Goal: Task Accomplishment & Management: Manage account settings

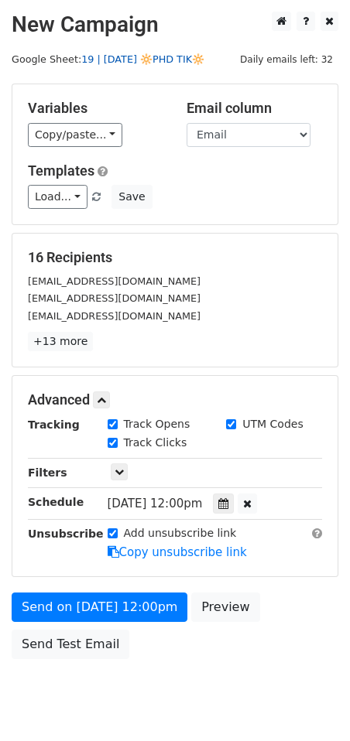
click at [115, 57] on link "19 | [DATE] 🔆PHD TIK🔆" at bounding box center [142, 59] width 123 height 12
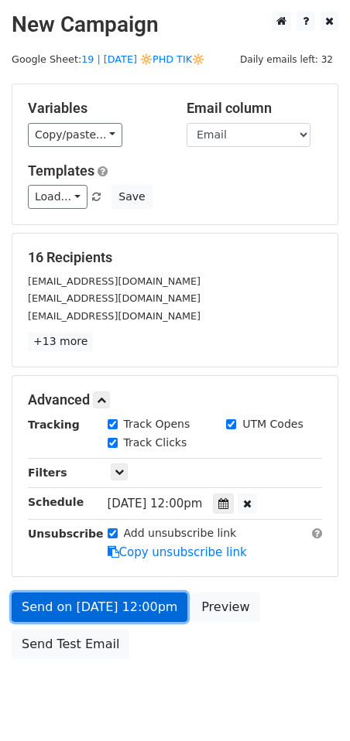
click at [118, 598] on link "Send on Sep 12 at 12:00pm" at bounding box center [100, 607] width 176 height 29
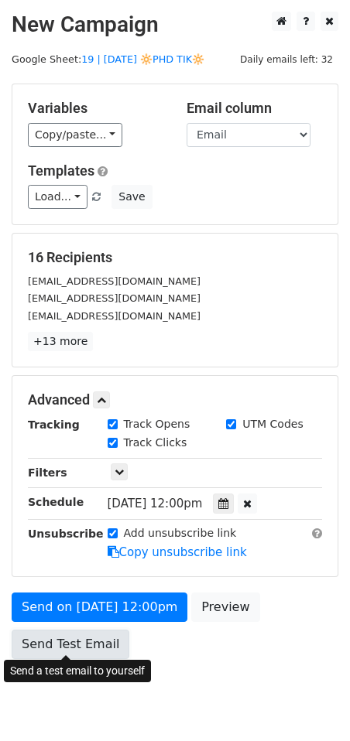
click at [60, 630] on link "Send Test Email" at bounding box center [71, 644] width 118 height 29
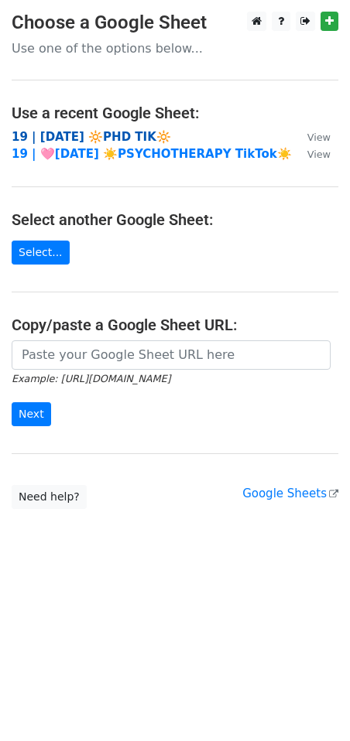
click at [103, 135] on strong "19 | [DATE] 🔆PHD TIK🔆" at bounding box center [91, 137] width 159 height 14
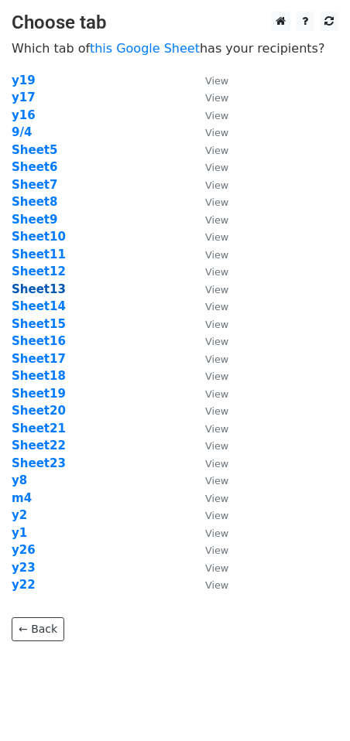
click at [33, 290] on strong "Sheet13" at bounding box center [39, 289] width 54 height 14
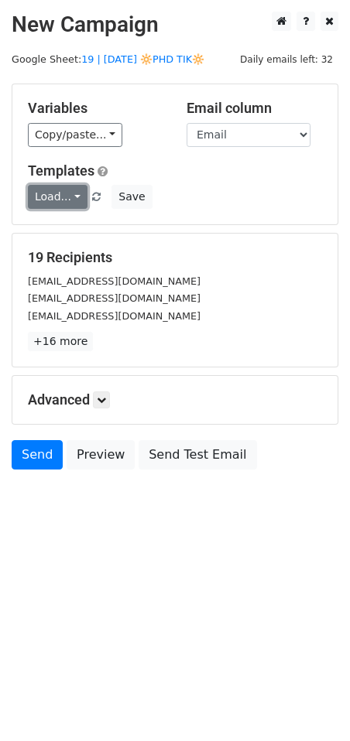
drag, startPoint x: 43, startPoint y: 186, endPoint x: 57, endPoint y: 196, distance: 17.2
click at [43, 186] on link "Load..." at bounding box center [58, 197] width 60 height 24
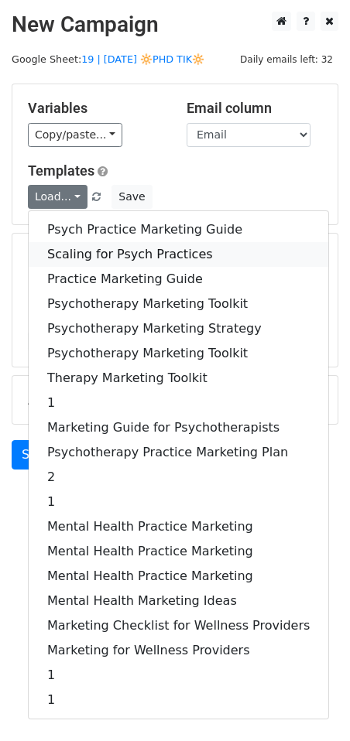
click at [122, 252] on link "Scaling for Psych Practices" at bounding box center [178, 254] width 299 height 25
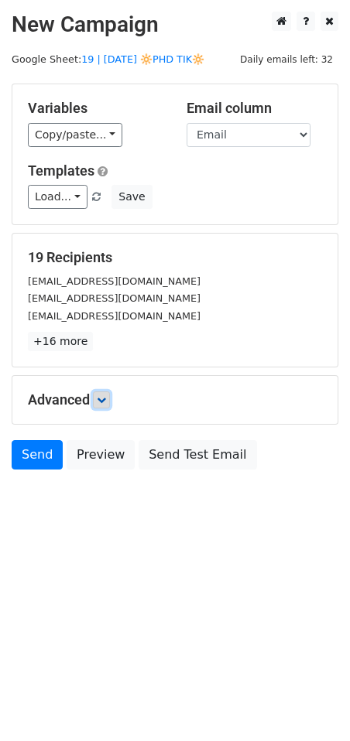
click at [102, 400] on icon at bounding box center [101, 399] width 9 height 9
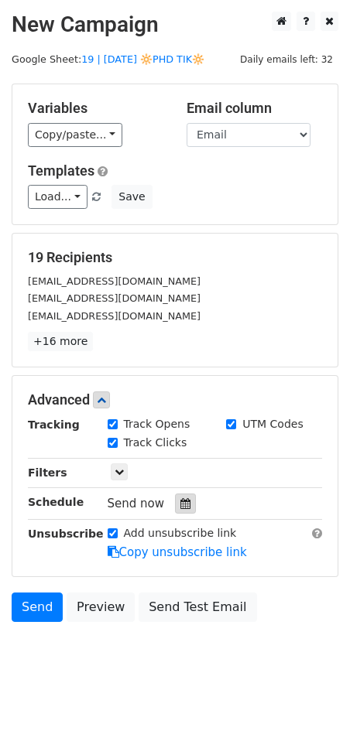
click at [180, 504] on icon at bounding box center [185, 503] width 10 height 11
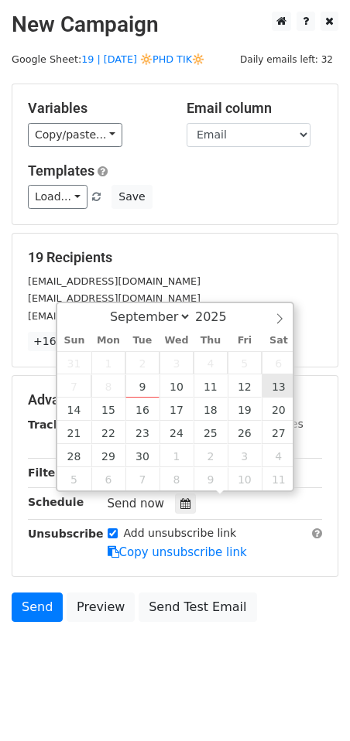
type input "2025-09-13 12:00"
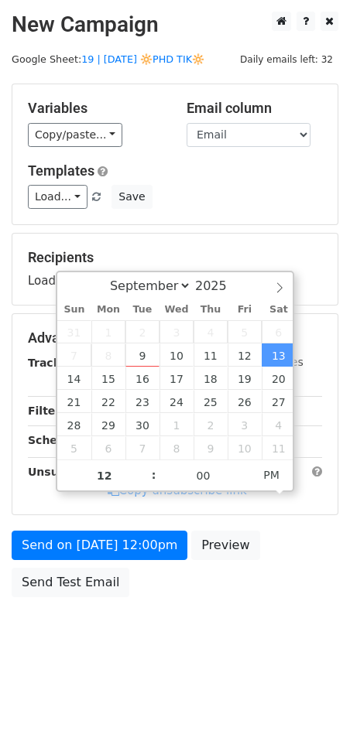
click at [77, 557] on div "Send on Sep 13 at 12:00pm Preview Send Test Email" at bounding box center [175, 568] width 350 height 74
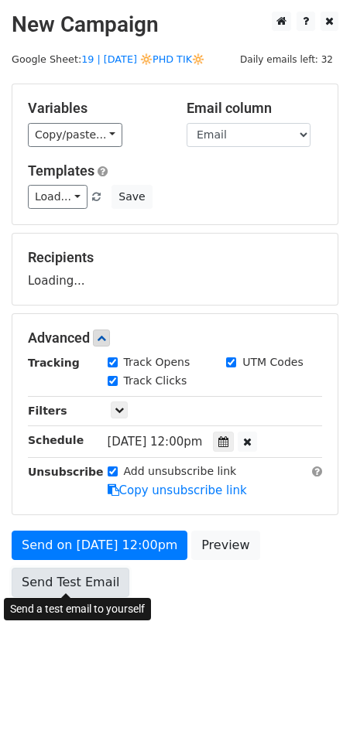
click at [75, 590] on link "Send Test Email" at bounding box center [71, 582] width 118 height 29
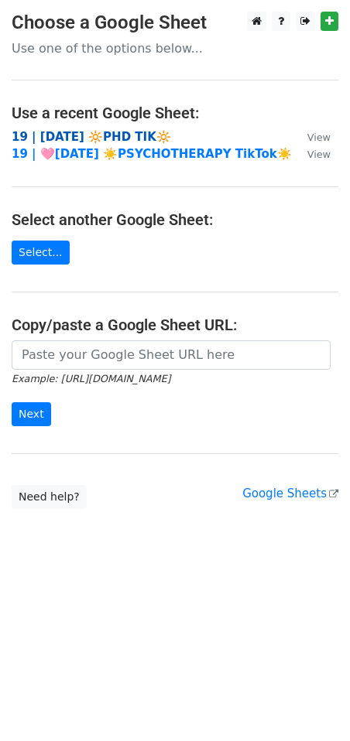
click at [92, 137] on strong "19 | [DATE] 🔆PHD TIK🔆" at bounding box center [91, 137] width 159 height 14
click at [73, 133] on strong "19 | [DATE] 🔆PHD TIK🔆" at bounding box center [91, 137] width 159 height 14
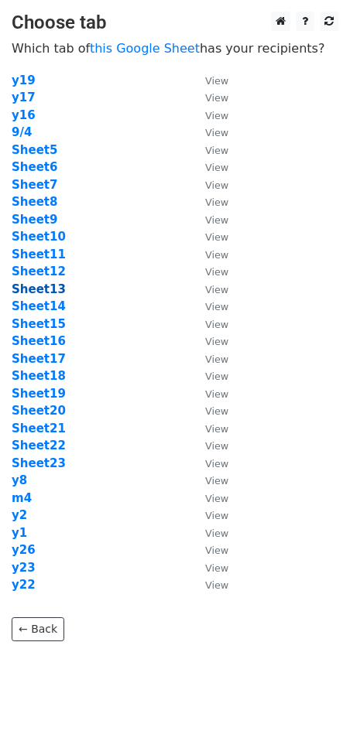
click at [45, 292] on strong "Sheet13" at bounding box center [39, 289] width 54 height 14
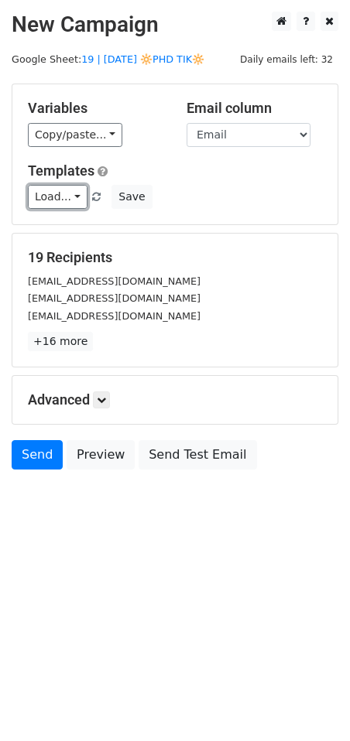
click at [50, 191] on link "Load..." at bounding box center [58, 197] width 60 height 24
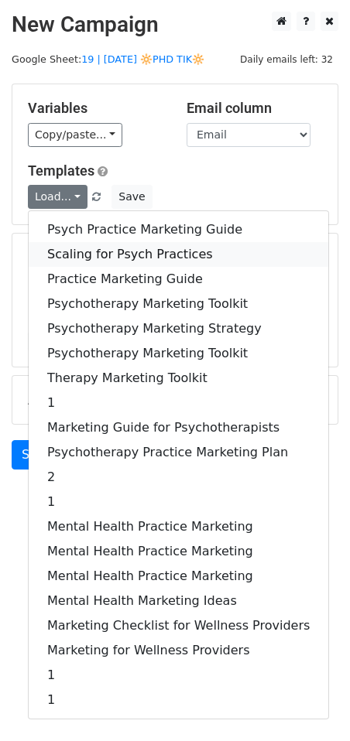
click at [90, 258] on link "Scaling for Psych Practices" at bounding box center [178, 254] width 299 height 25
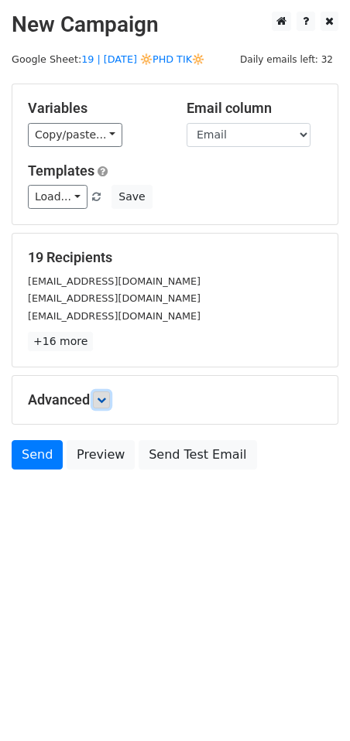
click at [99, 395] on icon at bounding box center [101, 399] width 9 height 9
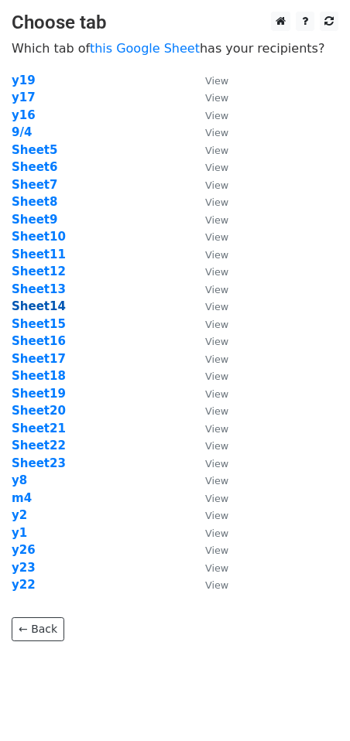
click at [46, 313] on strong "Sheet14" at bounding box center [39, 306] width 54 height 14
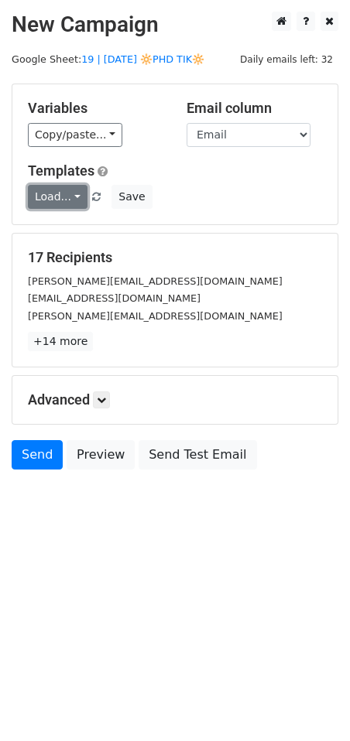
click at [67, 197] on link "Load..." at bounding box center [58, 197] width 60 height 24
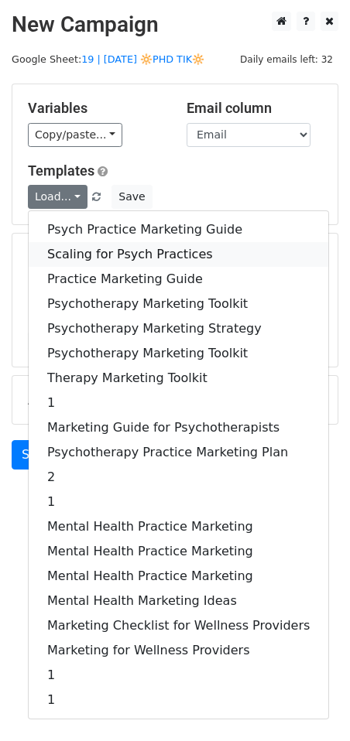
click at [84, 252] on link "Scaling for Psych Practices" at bounding box center [178, 254] width 299 height 25
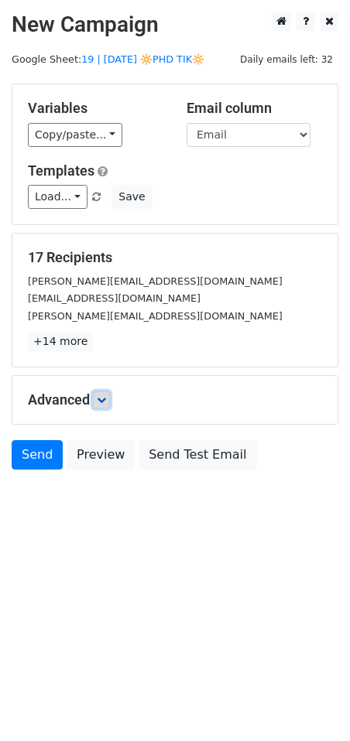
click at [101, 395] on icon at bounding box center [101, 399] width 9 height 9
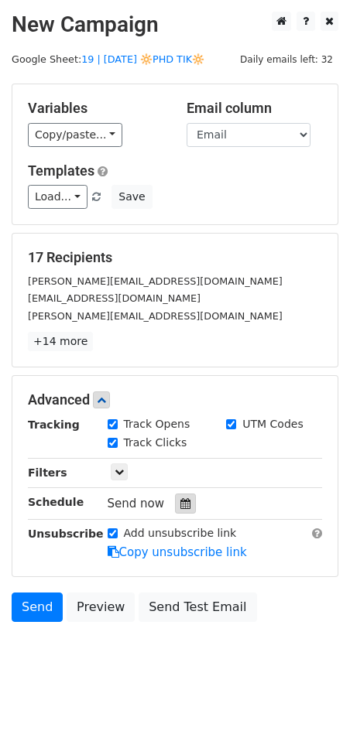
click at [183, 503] on icon at bounding box center [185, 503] width 10 height 11
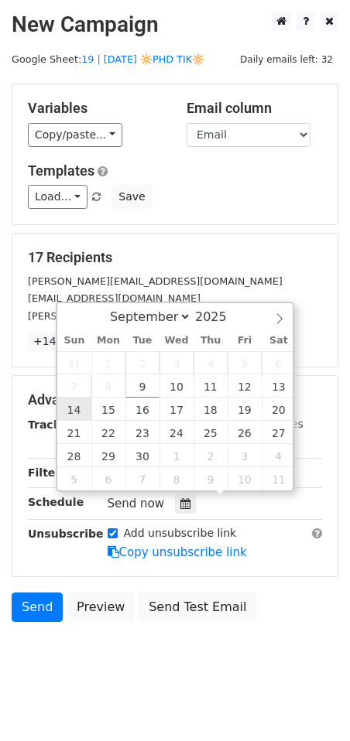
type input "2025-09-14 12:00"
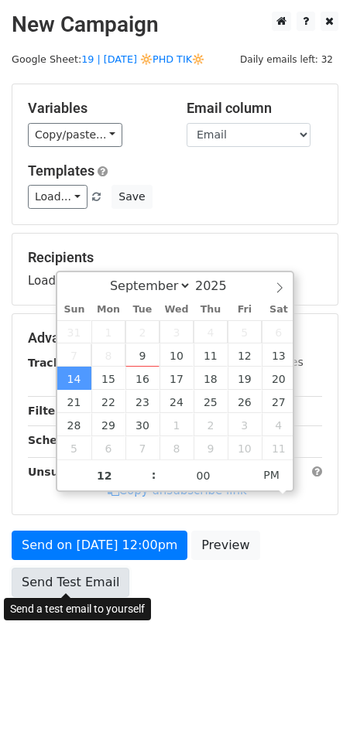
click at [68, 582] on link "Send Test Email" at bounding box center [71, 582] width 118 height 29
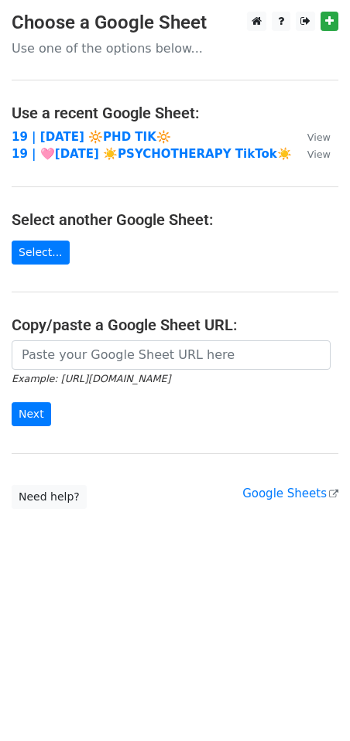
click at [70, 128] on td "19 | SEP 4 🔆PHD TIK🔆" at bounding box center [152, 137] width 280 height 18
click at [70, 135] on strong "19 | [DATE] 🔆PHD TIK🔆" at bounding box center [91, 137] width 159 height 14
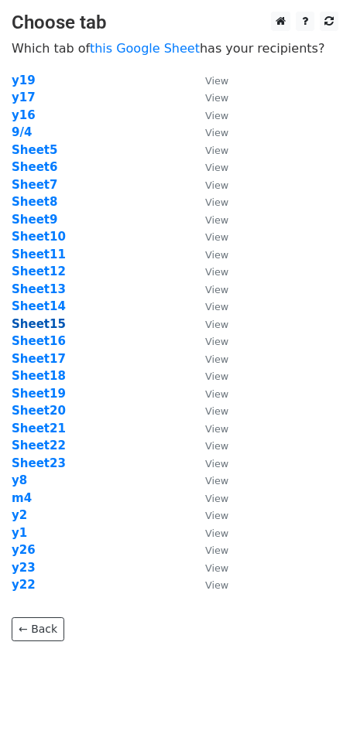
click at [43, 321] on strong "Sheet15" at bounding box center [39, 324] width 54 height 14
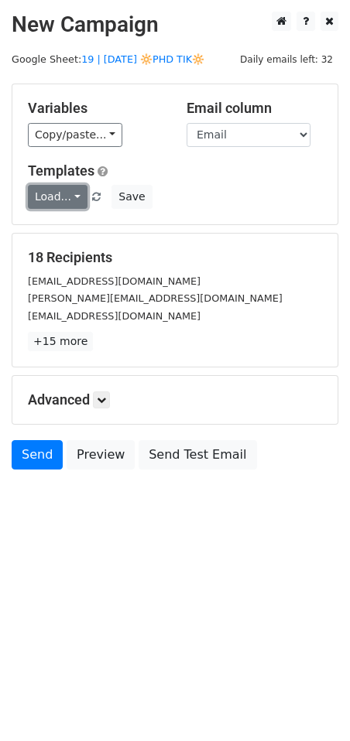
click at [56, 198] on link "Load..." at bounding box center [58, 197] width 60 height 24
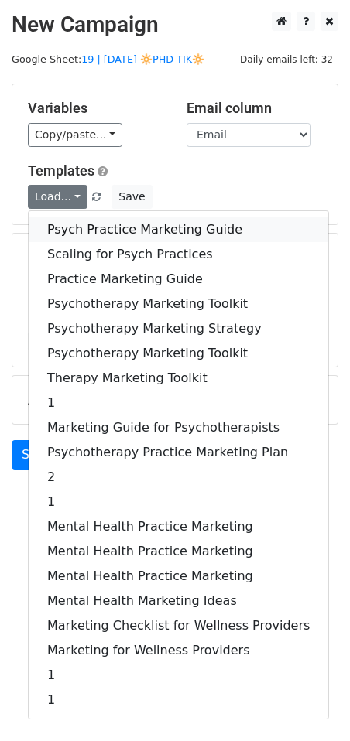
click at [74, 224] on link "Psych Practice Marketing Guide" at bounding box center [178, 229] width 299 height 25
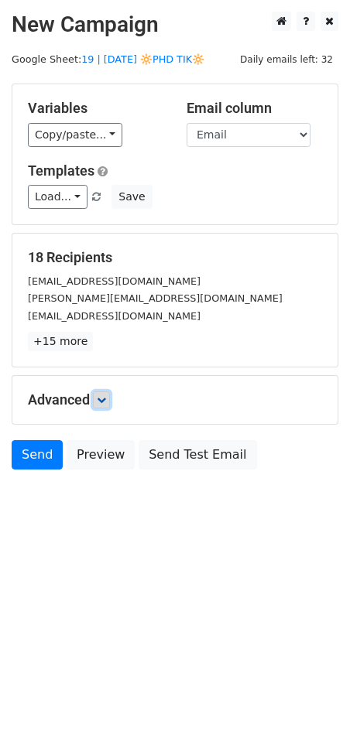
click at [101, 392] on link at bounding box center [101, 400] width 17 height 17
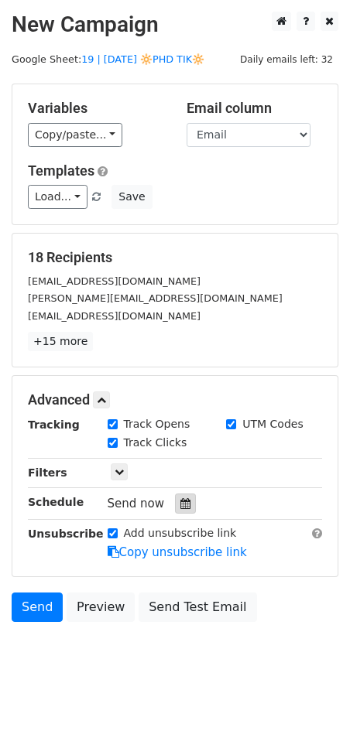
click at [180, 498] on icon at bounding box center [185, 503] width 10 height 11
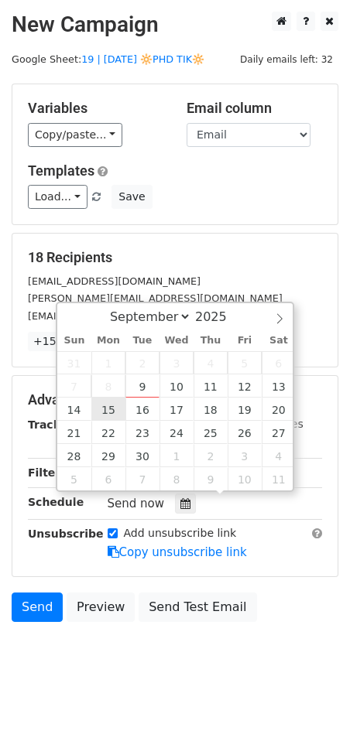
type input "2025-09-15 12:00"
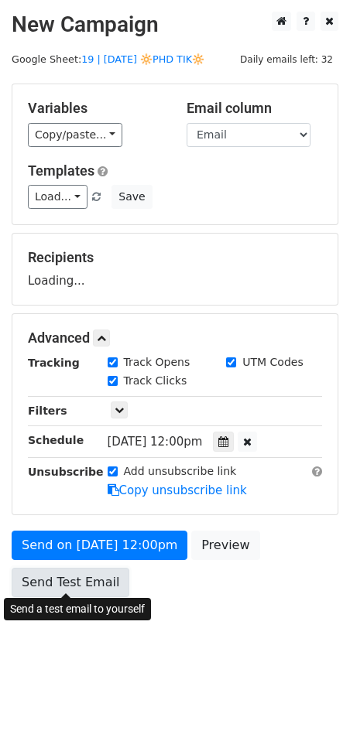
click at [69, 588] on link "Send Test Email" at bounding box center [71, 582] width 118 height 29
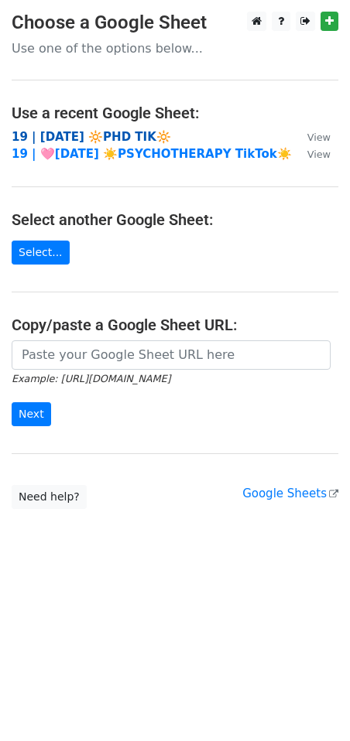
click at [108, 139] on strong "19 | [DATE] 🔆PHD TIK🔆" at bounding box center [91, 137] width 159 height 14
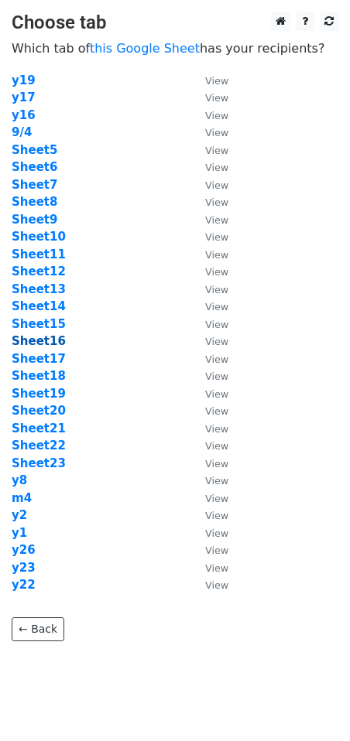
click at [46, 341] on strong "Sheet16" at bounding box center [39, 341] width 54 height 14
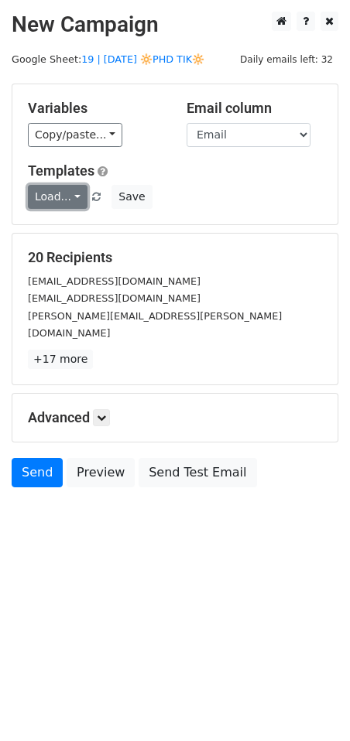
click at [62, 197] on link "Load..." at bounding box center [58, 197] width 60 height 24
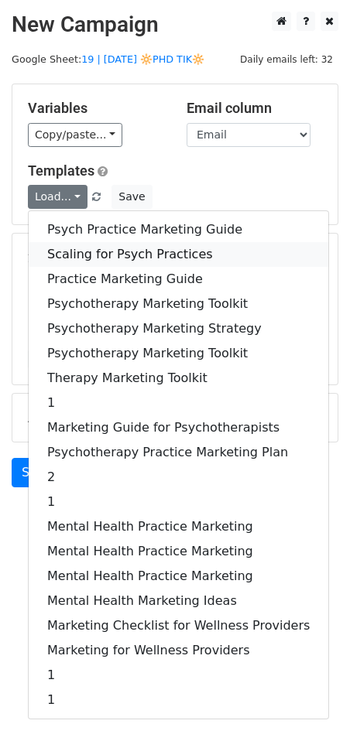
click at [73, 246] on link "Scaling for Psych Practices" at bounding box center [178, 254] width 299 height 25
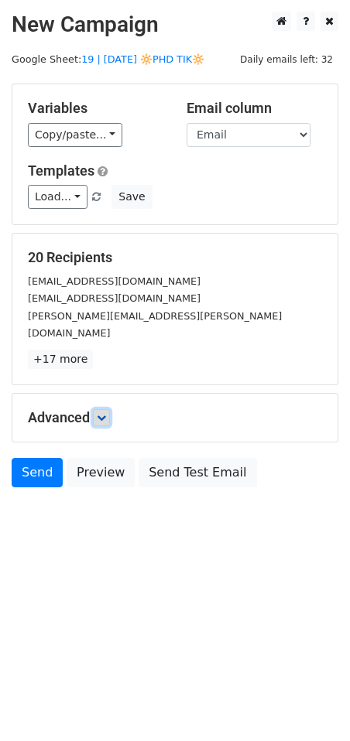
click at [104, 413] on icon at bounding box center [101, 417] width 9 height 9
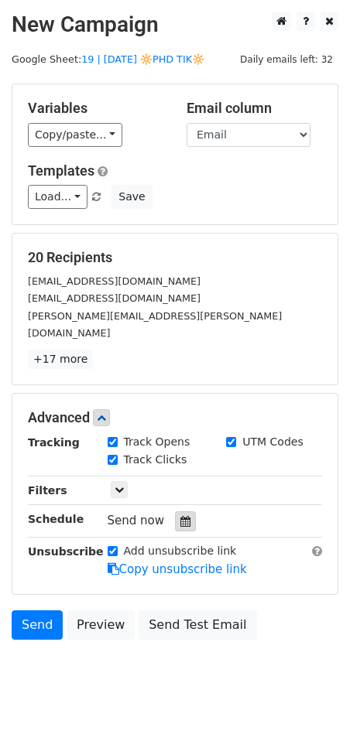
drag, startPoint x: 178, startPoint y: 503, endPoint x: 178, endPoint y: 495, distance: 8.5
click at [180, 516] on icon at bounding box center [185, 521] width 10 height 11
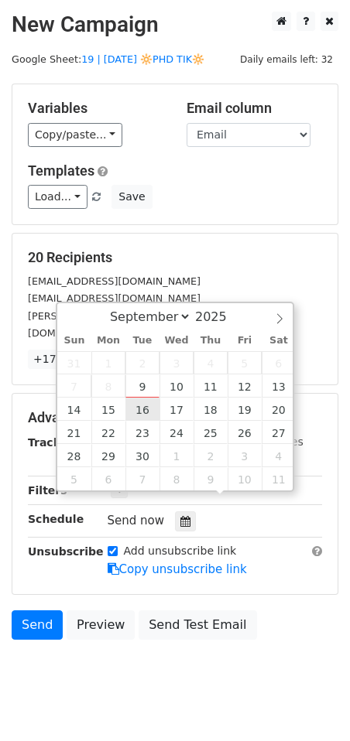
type input "[DATE] 12:00"
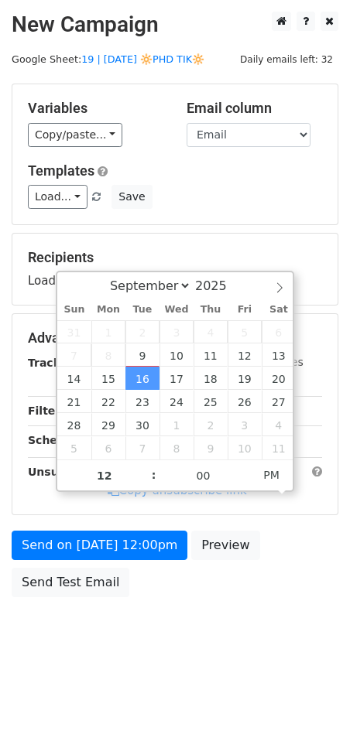
click at [72, 600] on div "Send on [DATE] 12:00pm Preview Send Test Email" at bounding box center [175, 568] width 350 height 74
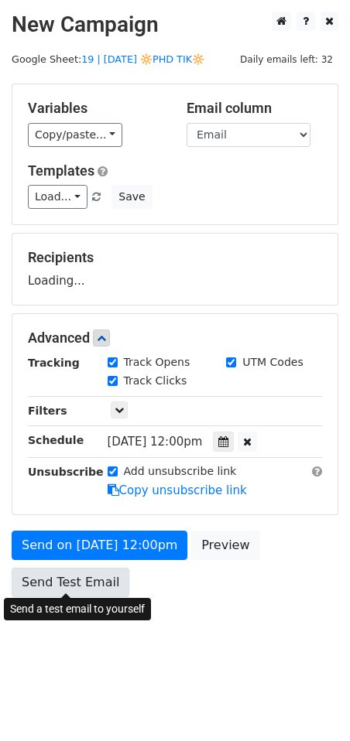
click at [72, 583] on link "Send Test Email" at bounding box center [71, 582] width 118 height 29
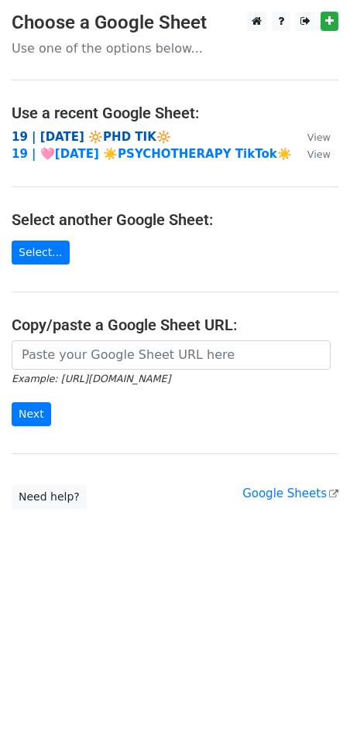
click at [85, 132] on strong "19 | SEP 4 🔆PHD TIK🔆" at bounding box center [91, 137] width 159 height 14
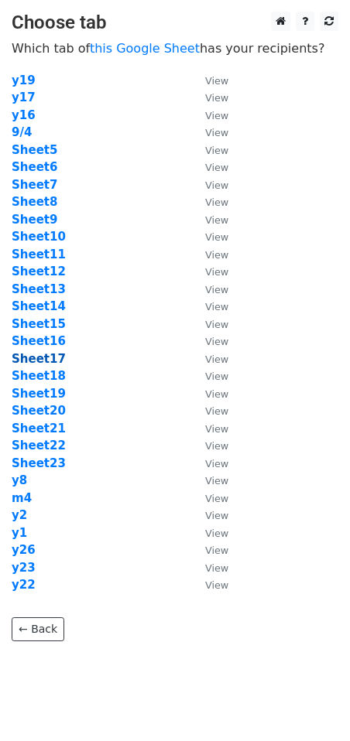
click at [45, 357] on strong "Sheet17" at bounding box center [39, 359] width 54 height 14
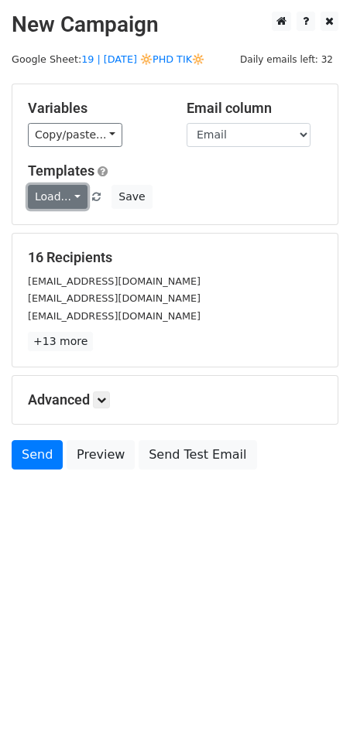
click at [52, 203] on link "Load..." at bounding box center [58, 197] width 60 height 24
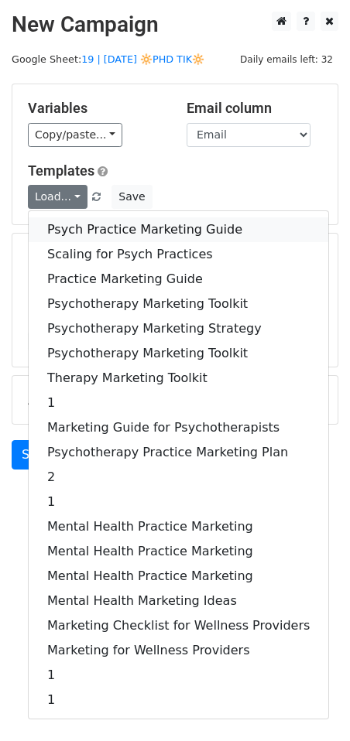
click at [67, 234] on link "Psych Practice Marketing Guide" at bounding box center [178, 229] width 299 height 25
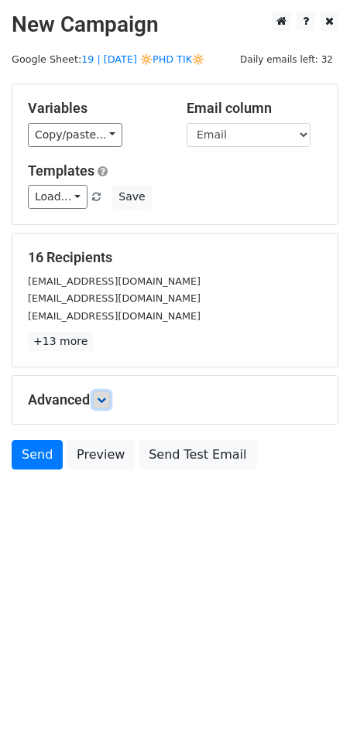
click at [103, 396] on icon at bounding box center [101, 399] width 9 height 9
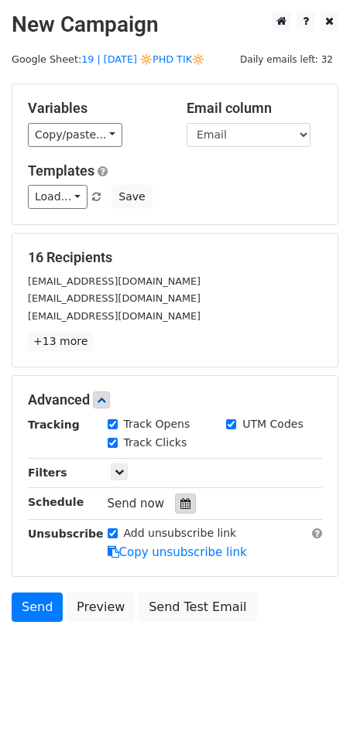
click at [183, 508] on div at bounding box center [185, 504] width 21 height 20
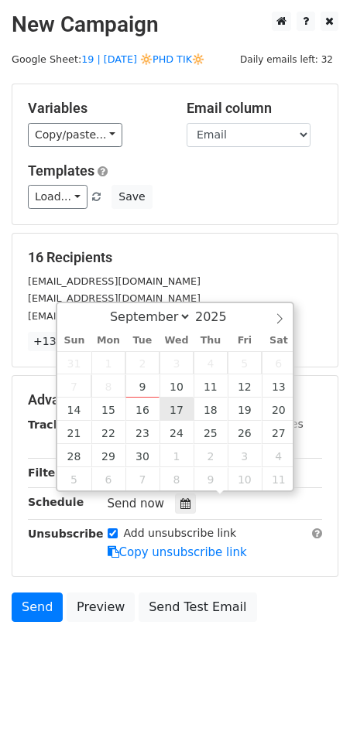
type input "2025-09-17 12:00"
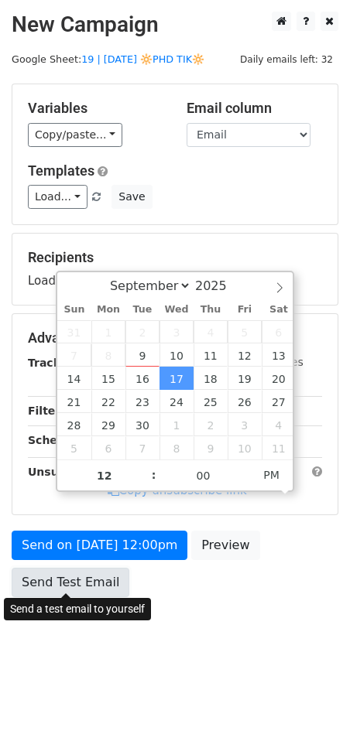
click at [105, 580] on link "Send Test Email" at bounding box center [71, 582] width 118 height 29
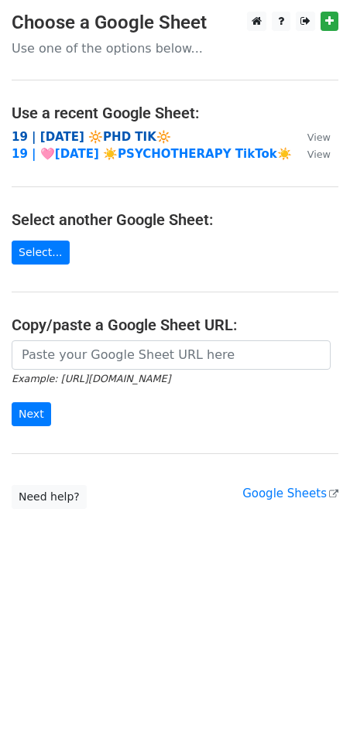
click at [95, 132] on strong "19 | [DATE] 🔆PHD TIK🔆" at bounding box center [91, 137] width 159 height 14
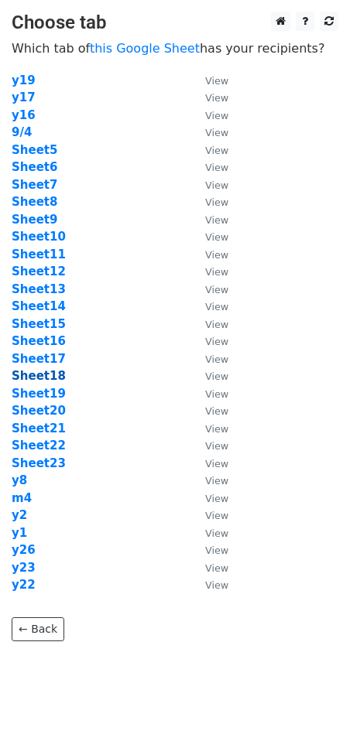
click at [49, 372] on strong "Sheet18" at bounding box center [39, 376] width 54 height 14
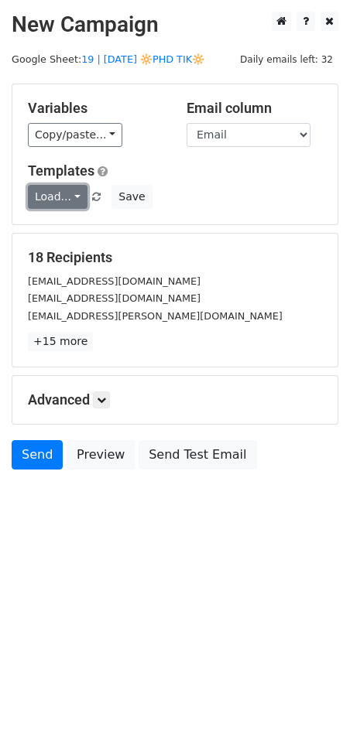
click at [44, 195] on link "Load..." at bounding box center [58, 197] width 60 height 24
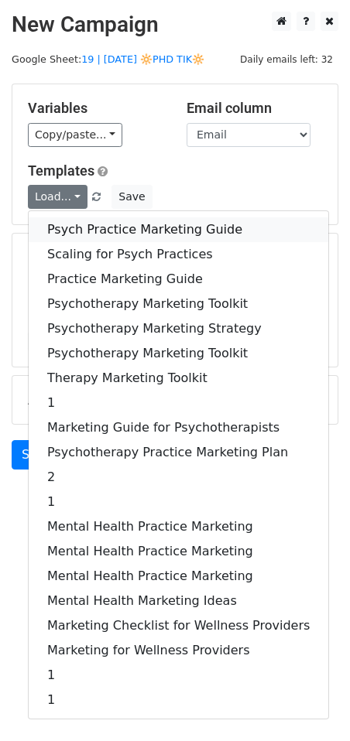
click at [102, 221] on link "Psych Practice Marketing Guide" at bounding box center [178, 229] width 299 height 25
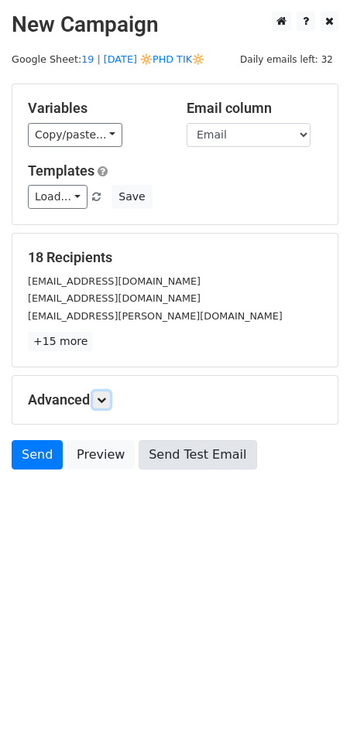
drag, startPoint x: 104, startPoint y: 399, endPoint x: 150, endPoint y: 470, distance: 83.9
click at [104, 399] on icon at bounding box center [101, 399] width 9 height 9
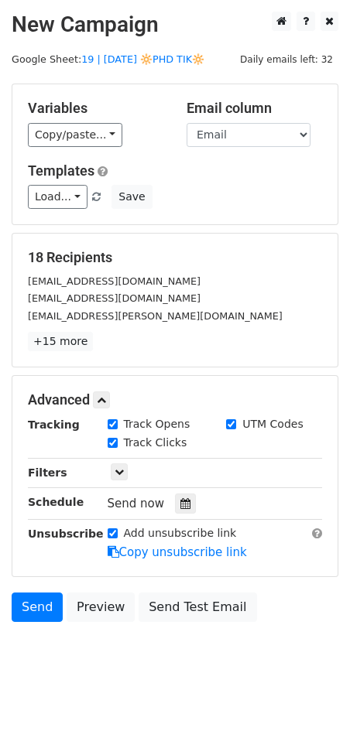
click at [180, 502] on icon at bounding box center [185, 503] width 10 height 11
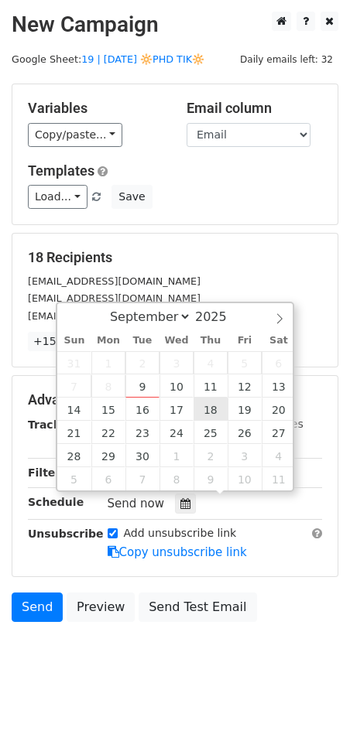
type input "2025-09-18 12:00"
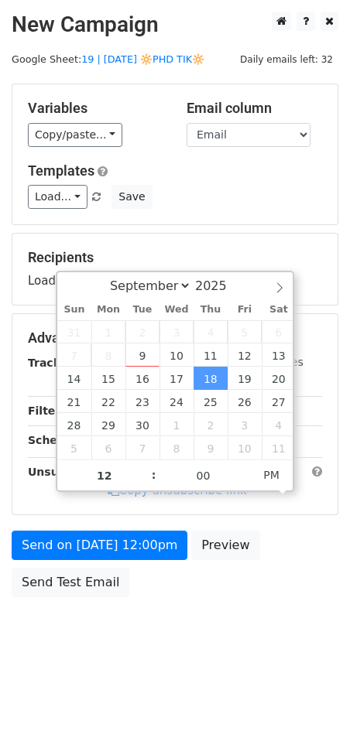
click at [91, 602] on body "New Campaign Daily emails left: 32 Google Sheet: 19 | SEP 4 🔆PHD TIK🔆 Variables…" at bounding box center [175, 339] width 350 height 655
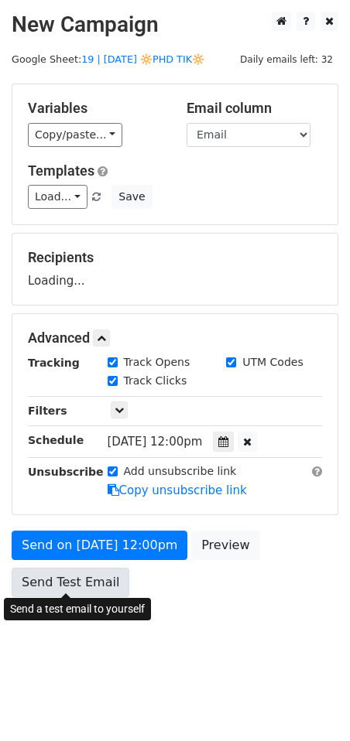
click at [91, 587] on link "Send Test Email" at bounding box center [71, 582] width 118 height 29
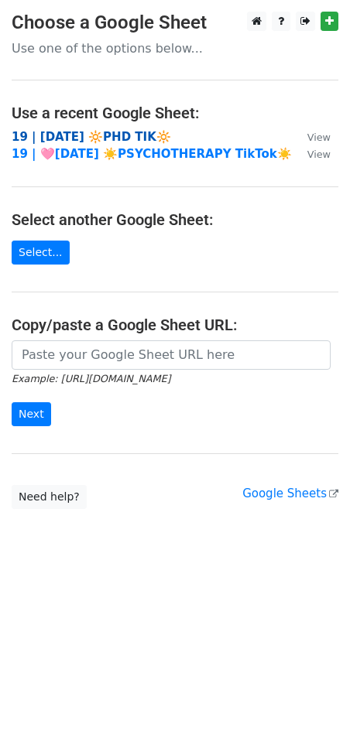
click at [68, 135] on strong "19 | [DATE] 🔆PHD TIK🔆" at bounding box center [91, 137] width 159 height 14
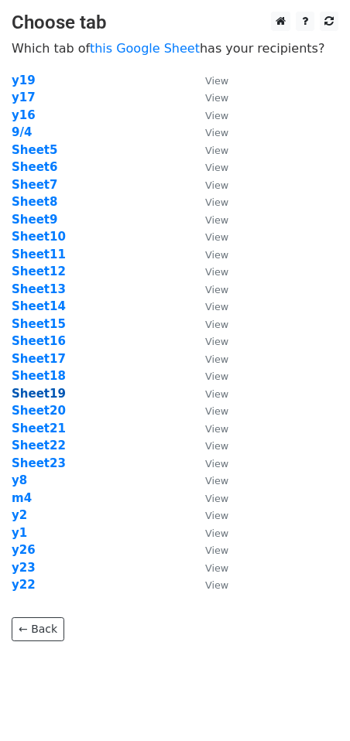
click at [50, 394] on strong "Sheet19" at bounding box center [39, 394] width 54 height 14
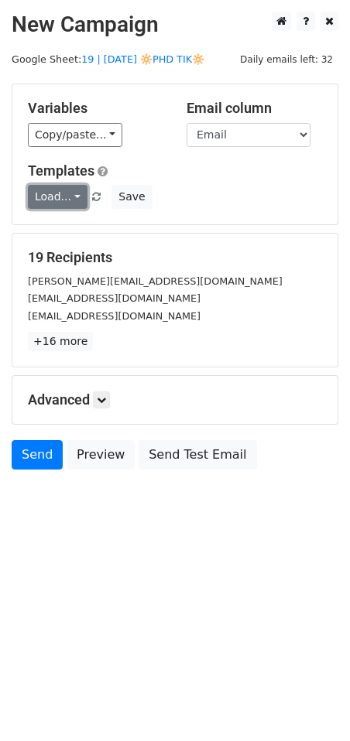
click at [48, 193] on link "Load..." at bounding box center [58, 197] width 60 height 24
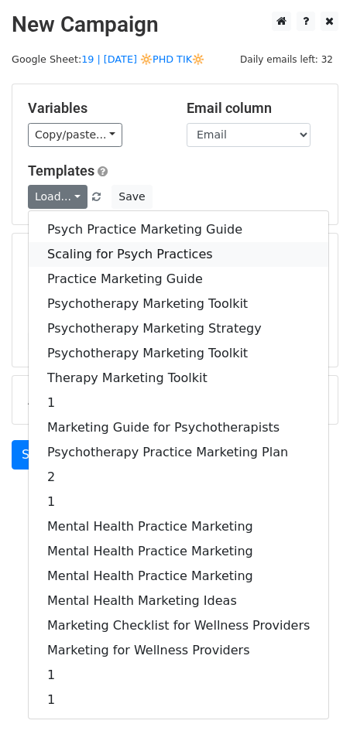
click at [74, 248] on link "Scaling for Psych Practices" at bounding box center [178, 254] width 299 height 25
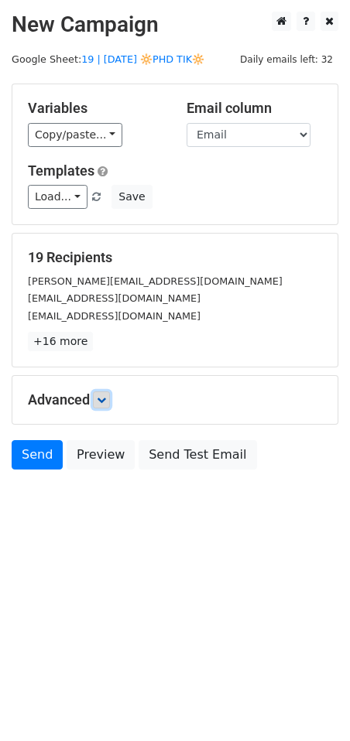
click at [106, 401] on icon at bounding box center [101, 399] width 9 height 9
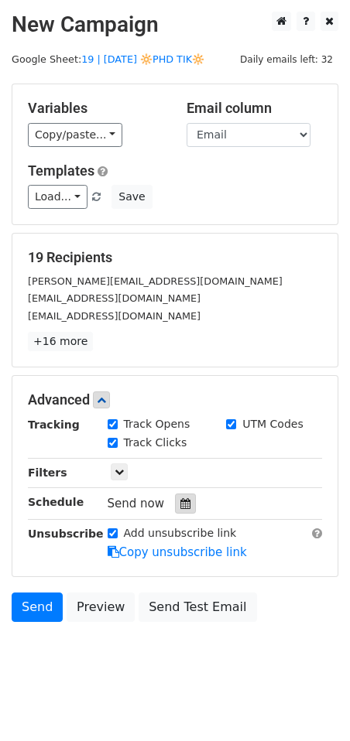
click at [180, 499] on icon at bounding box center [185, 503] width 10 height 11
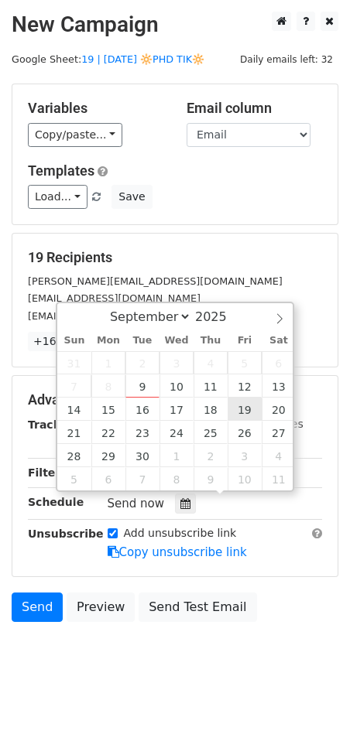
type input "2025-09-19 12:00"
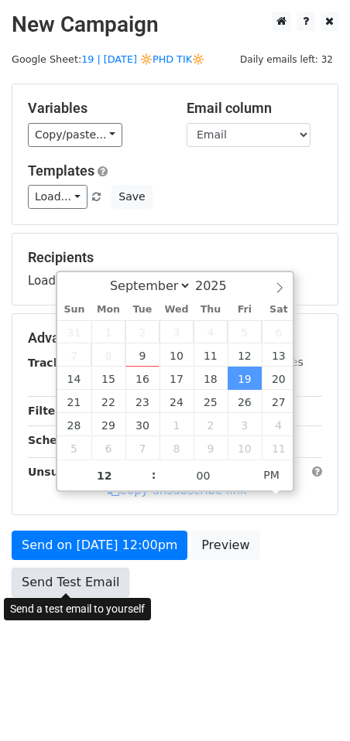
click at [94, 576] on link "Send Test Email" at bounding box center [71, 582] width 118 height 29
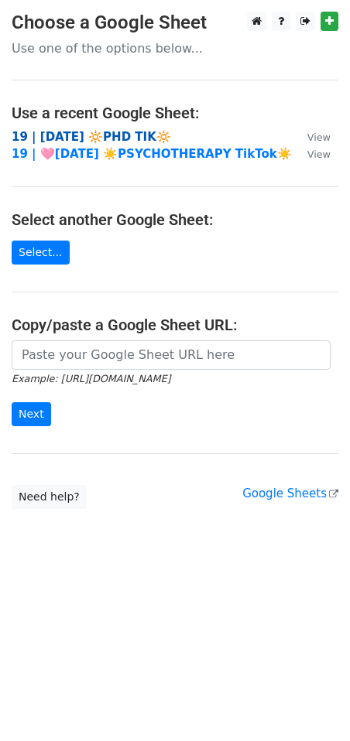
click at [130, 137] on strong "19 | [DATE] 🔆PHD TIK🔆" at bounding box center [91, 137] width 159 height 14
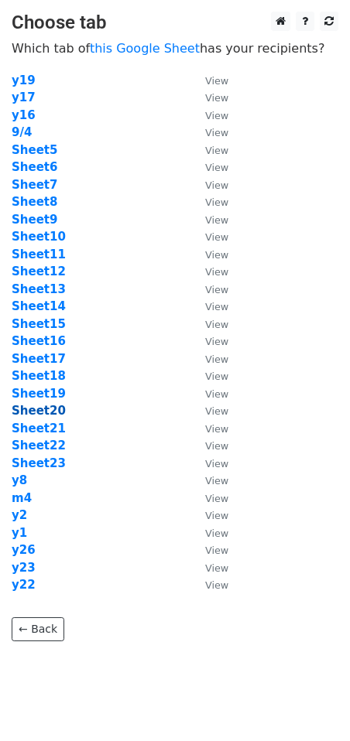
click at [46, 410] on strong "Sheet20" at bounding box center [39, 411] width 54 height 14
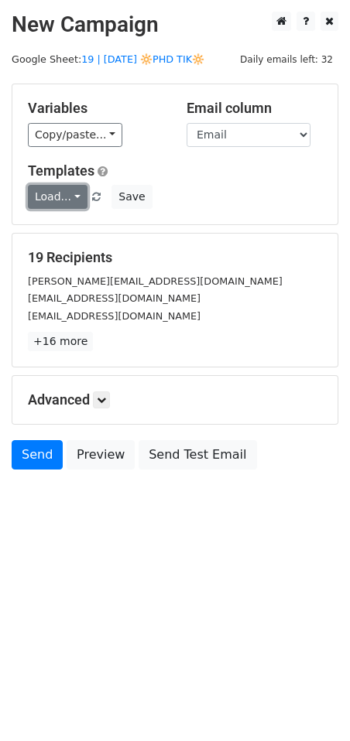
click at [58, 191] on link "Load..." at bounding box center [58, 197] width 60 height 24
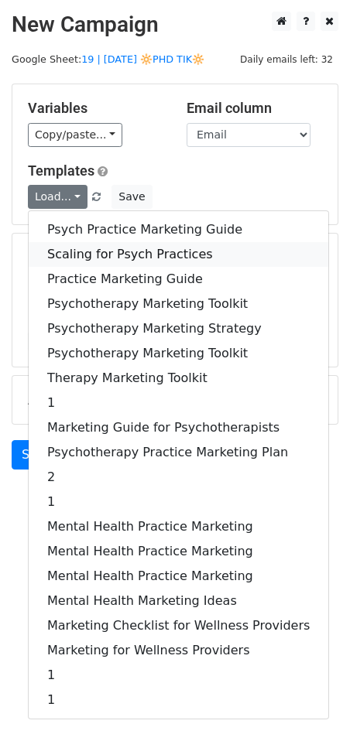
click at [74, 245] on link "Scaling for Psych Practices" at bounding box center [178, 254] width 299 height 25
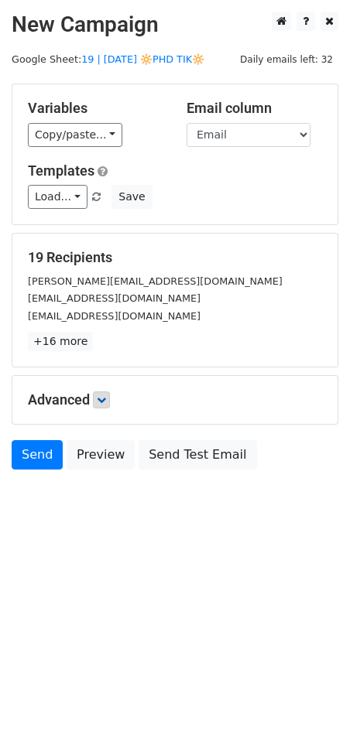
click at [104, 408] on div "Advanced Tracking Track Opens UTM Codes Track Clicks Filters Only include sprea…" at bounding box center [174, 400] width 325 height 48
click at [106, 399] on icon at bounding box center [101, 399] width 9 height 9
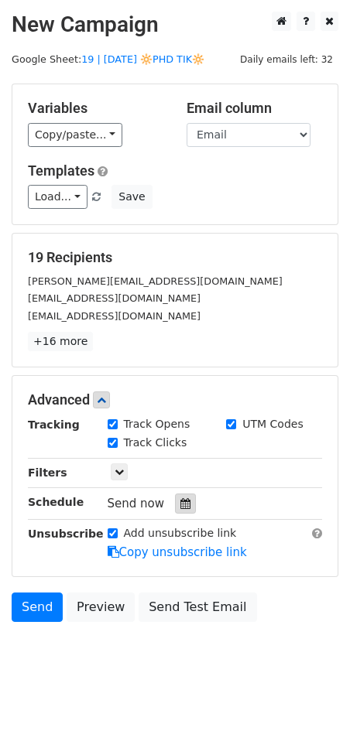
click at [180, 510] on div at bounding box center [185, 504] width 21 height 20
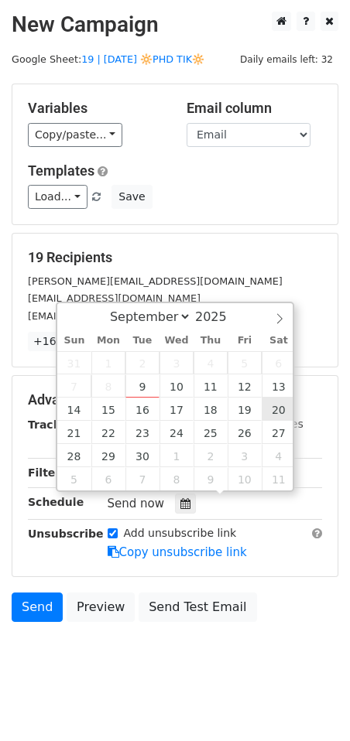
type input "2025-09-20 12:00"
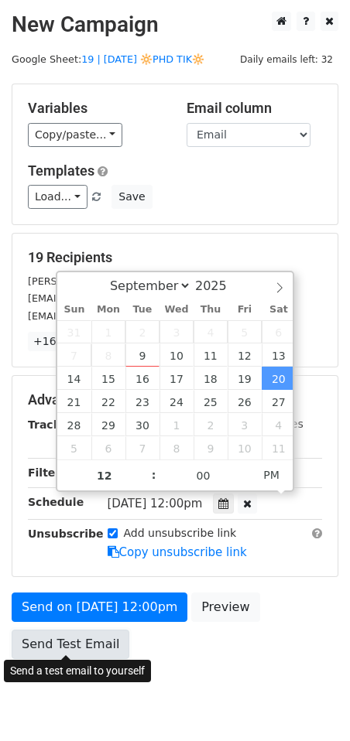
click at [46, 648] on link "Send Test Email" at bounding box center [71, 644] width 118 height 29
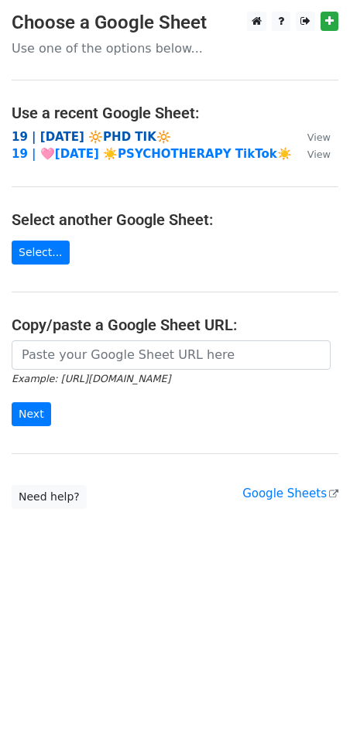
click at [83, 139] on strong "19 | [DATE] 🔆PHD TIK🔆" at bounding box center [91, 137] width 159 height 14
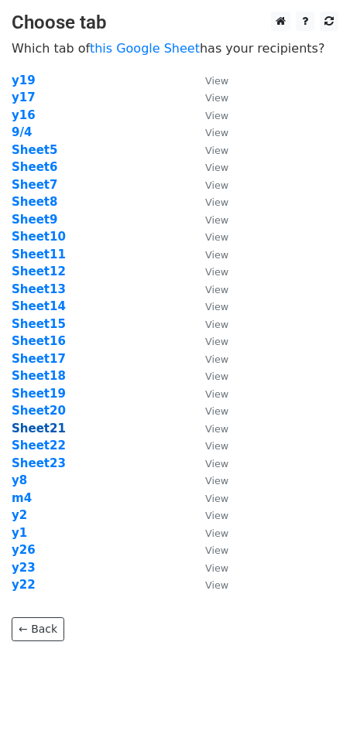
click at [33, 429] on strong "Sheet21" at bounding box center [39, 429] width 54 height 14
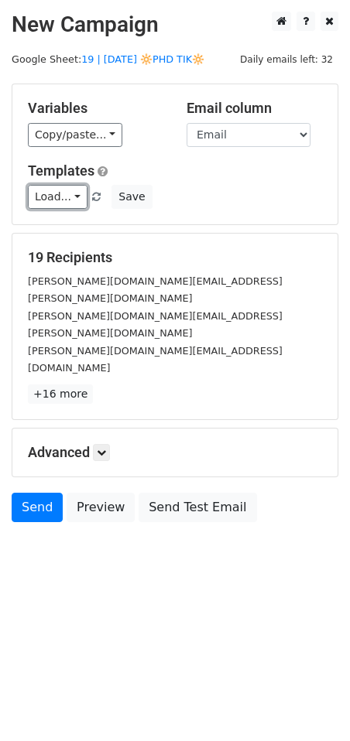
drag, startPoint x: 56, startPoint y: 190, endPoint x: 69, endPoint y: 214, distance: 27.4
click at [56, 190] on link "Load..." at bounding box center [58, 197] width 60 height 24
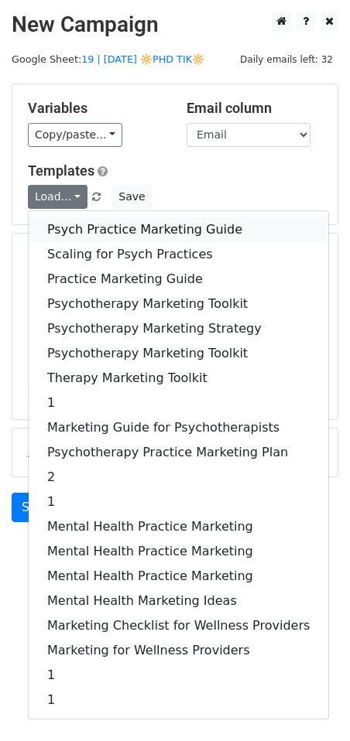
click at [80, 222] on link "Psych Practice Marketing Guide" at bounding box center [178, 229] width 299 height 25
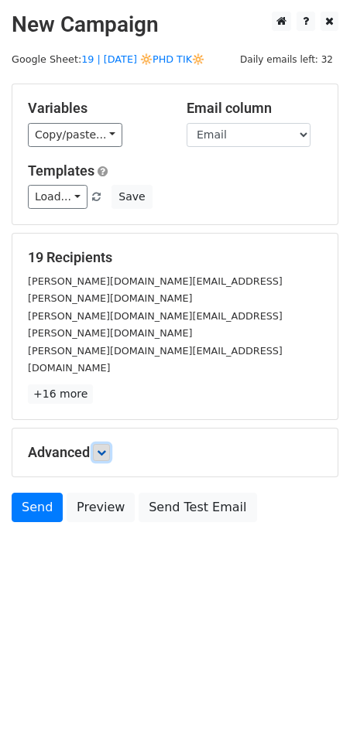
click at [100, 448] on icon at bounding box center [101, 452] width 9 height 9
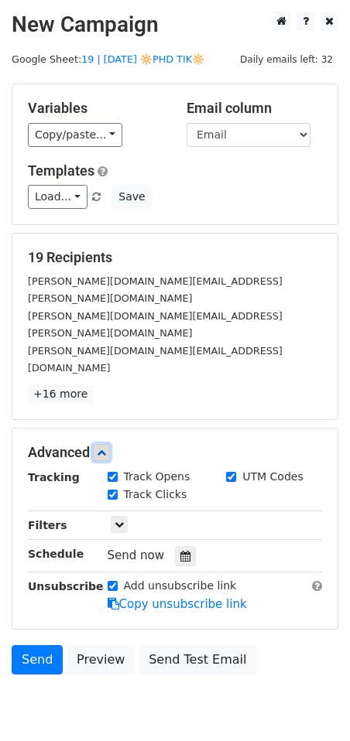
scroll to position [9, 0]
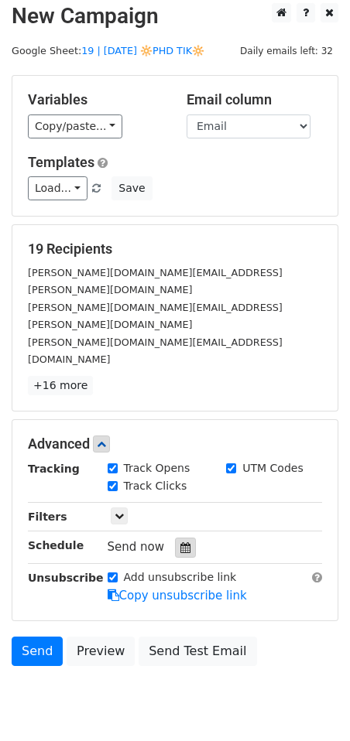
click at [187, 538] on div at bounding box center [185, 548] width 21 height 20
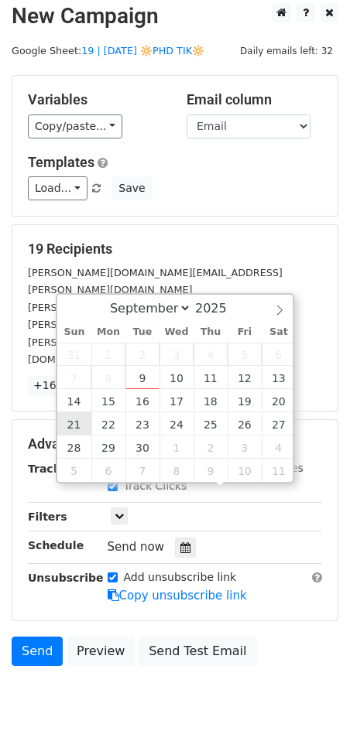
type input "2025-09-21 12:00"
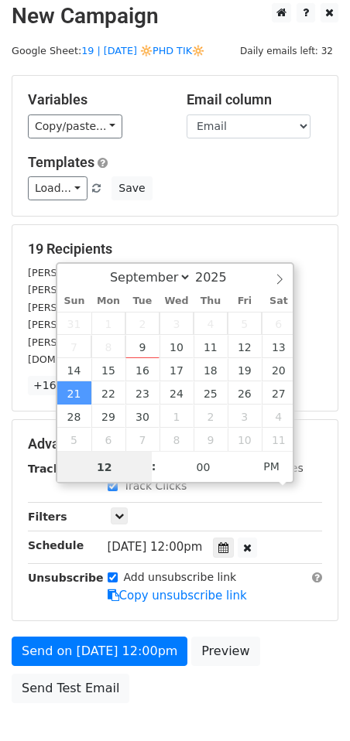
scroll to position [0, 0]
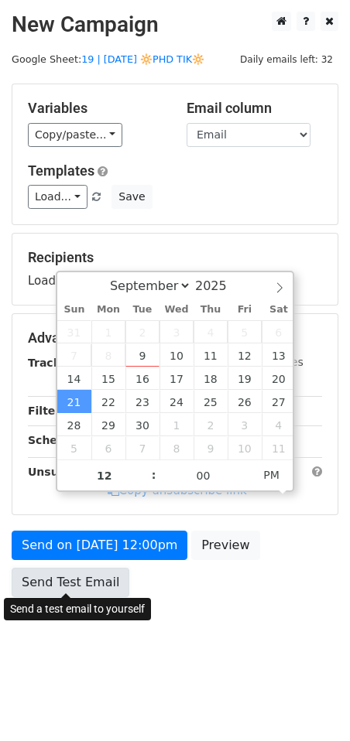
click at [85, 570] on link "Send Test Email" at bounding box center [71, 582] width 118 height 29
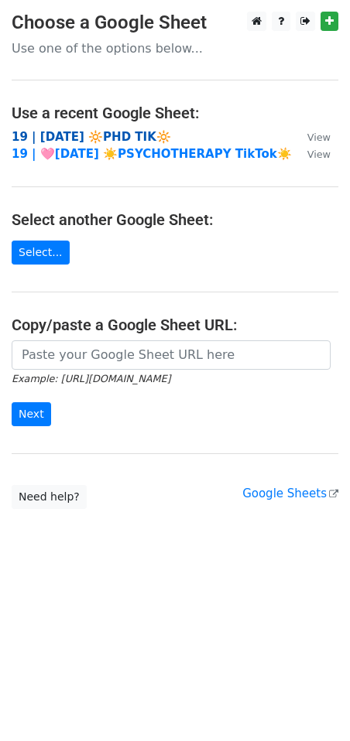
click at [102, 133] on strong "19 | [DATE] 🔆PHD TIK🔆" at bounding box center [91, 137] width 159 height 14
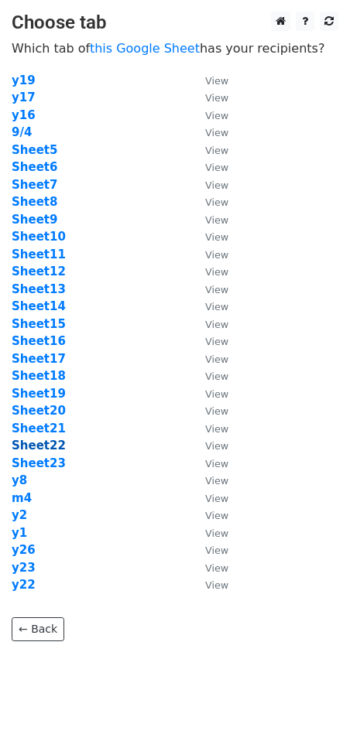
click at [46, 452] on strong "Sheet22" at bounding box center [39, 446] width 54 height 14
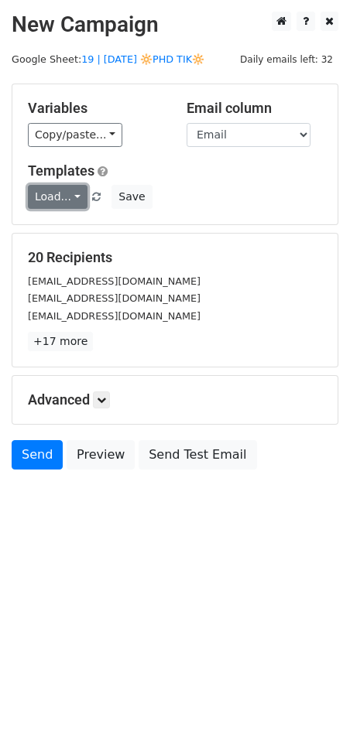
click at [51, 198] on link "Load..." at bounding box center [58, 197] width 60 height 24
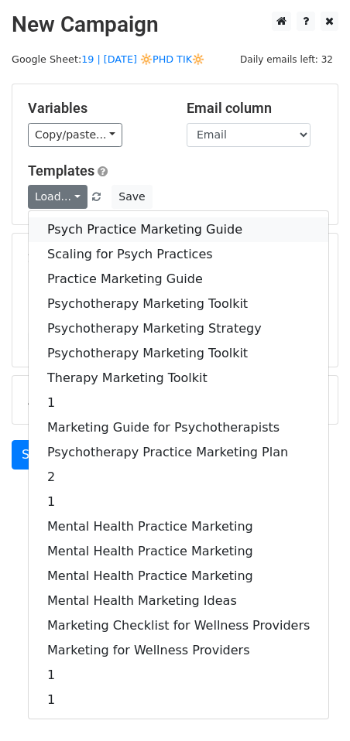
click at [63, 228] on link "Psych Practice Marketing Guide" at bounding box center [178, 229] width 299 height 25
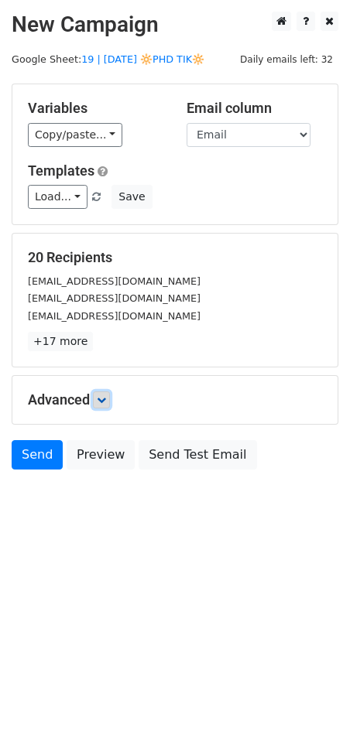
click at [101, 396] on icon at bounding box center [101, 399] width 9 height 9
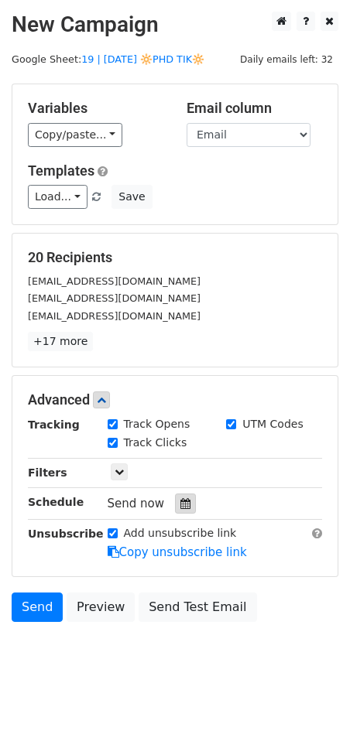
click at [180, 502] on icon at bounding box center [185, 503] width 10 height 11
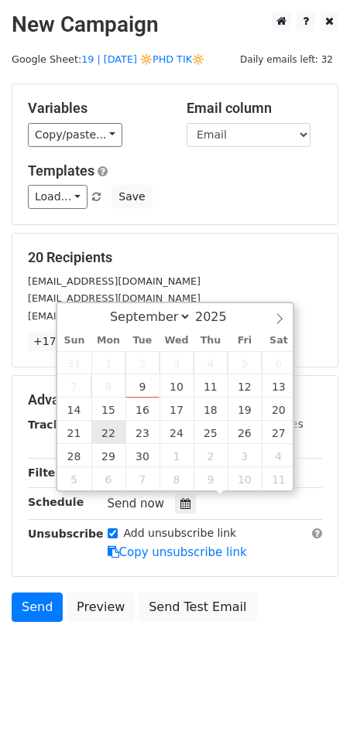
type input "2025-09-22 12:00"
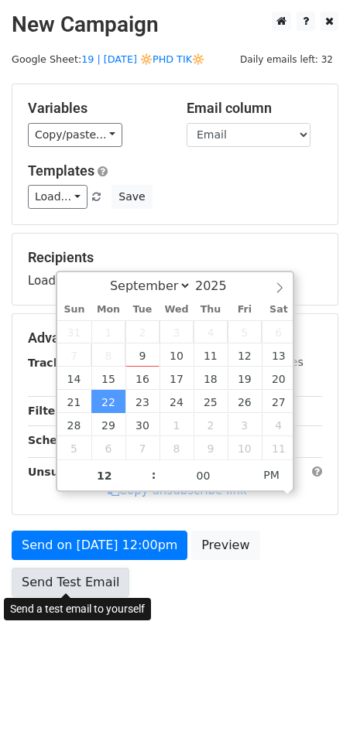
click at [77, 568] on link "Send Test Email" at bounding box center [71, 582] width 118 height 29
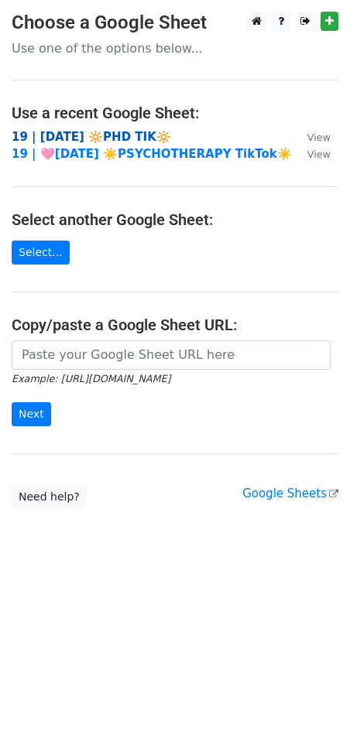
click at [68, 131] on strong "19 | [DATE] 🔆PHD TIK🔆" at bounding box center [91, 137] width 159 height 14
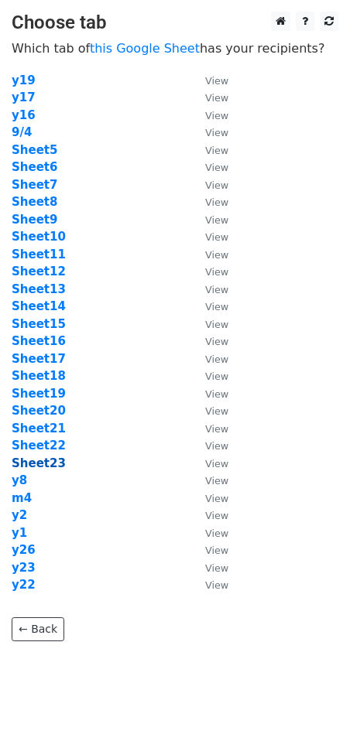
click at [46, 462] on strong "Sheet23" at bounding box center [39, 464] width 54 height 14
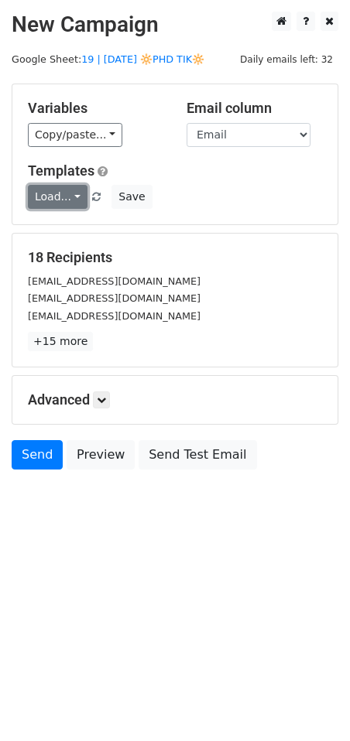
click at [55, 191] on link "Load..." at bounding box center [58, 197] width 60 height 24
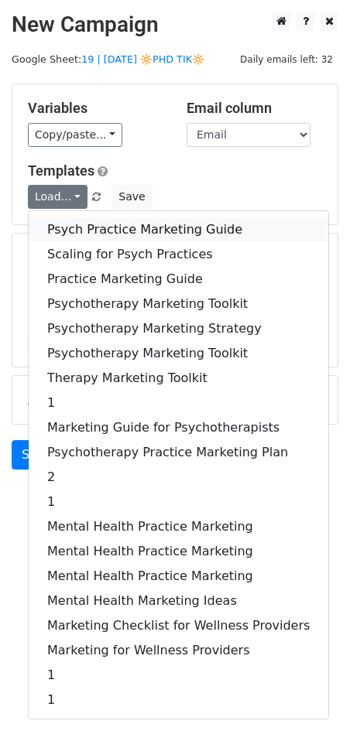
click at [88, 234] on link "Psych Practice Marketing Guide" at bounding box center [178, 229] width 299 height 25
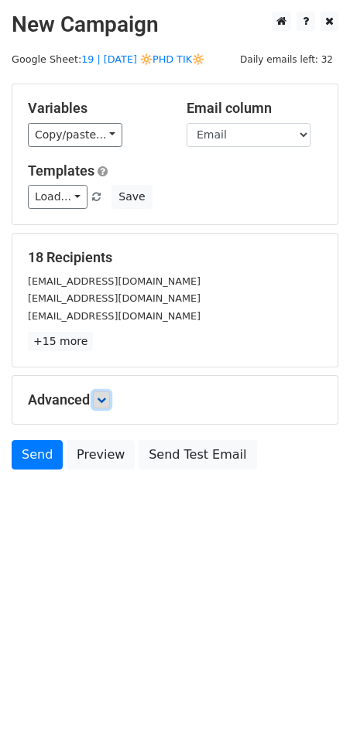
click at [105, 399] on icon at bounding box center [101, 399] width 9 height 9
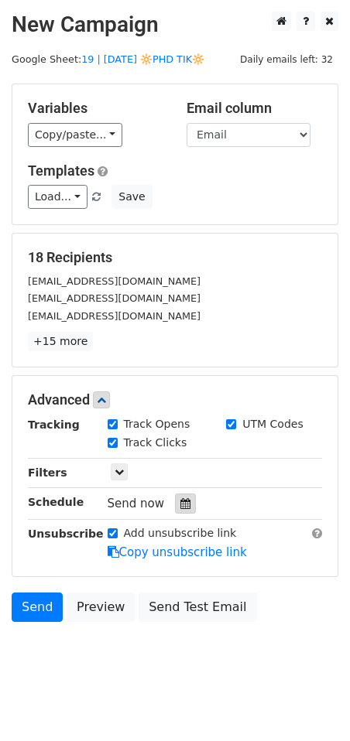
click at [180, 498] on icon at bounding box center [185, 503] width 10 height 11
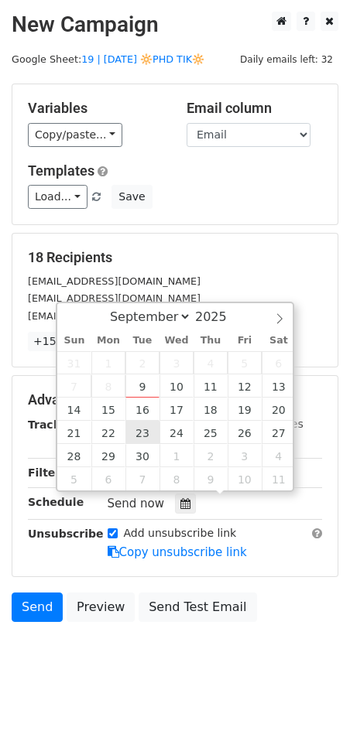
type input "[DATE] 12:00"
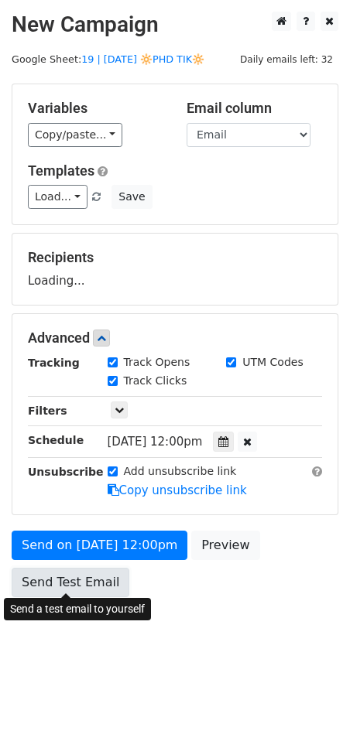
click at [83, 576] on link "Send Test Email" at bounding box center [71, 582] width 118 height 29
